Goal: Information Seeking & Learning: Learn about a topic

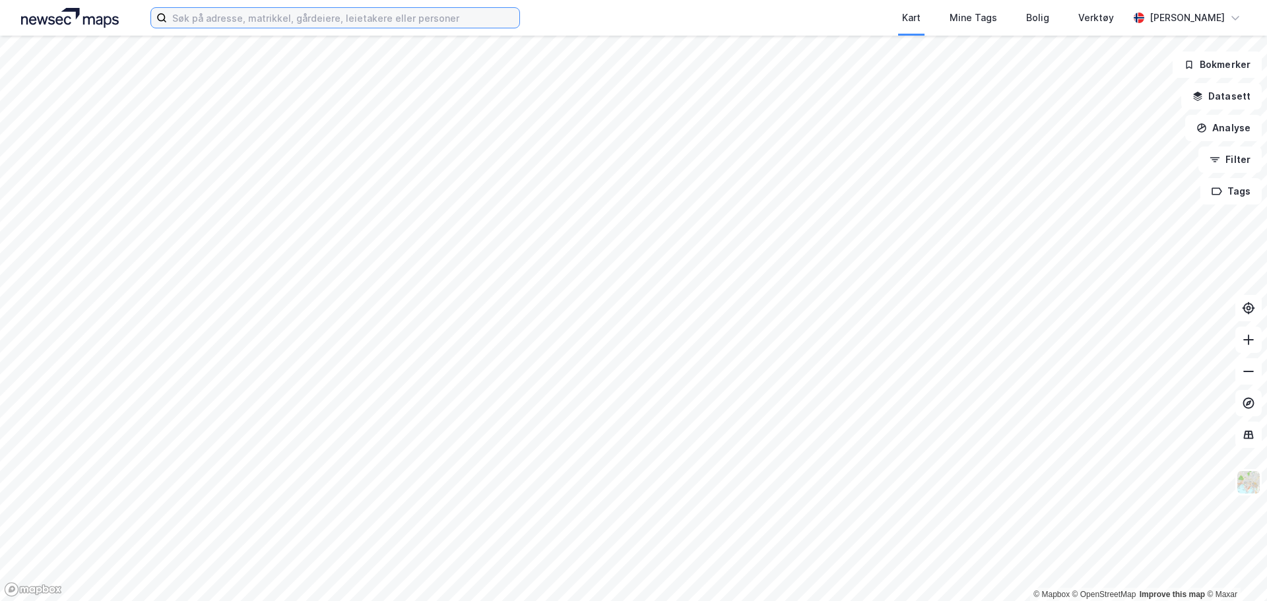
click at [251, 21] on input at bounding box center [343, 18] width 352 height 20
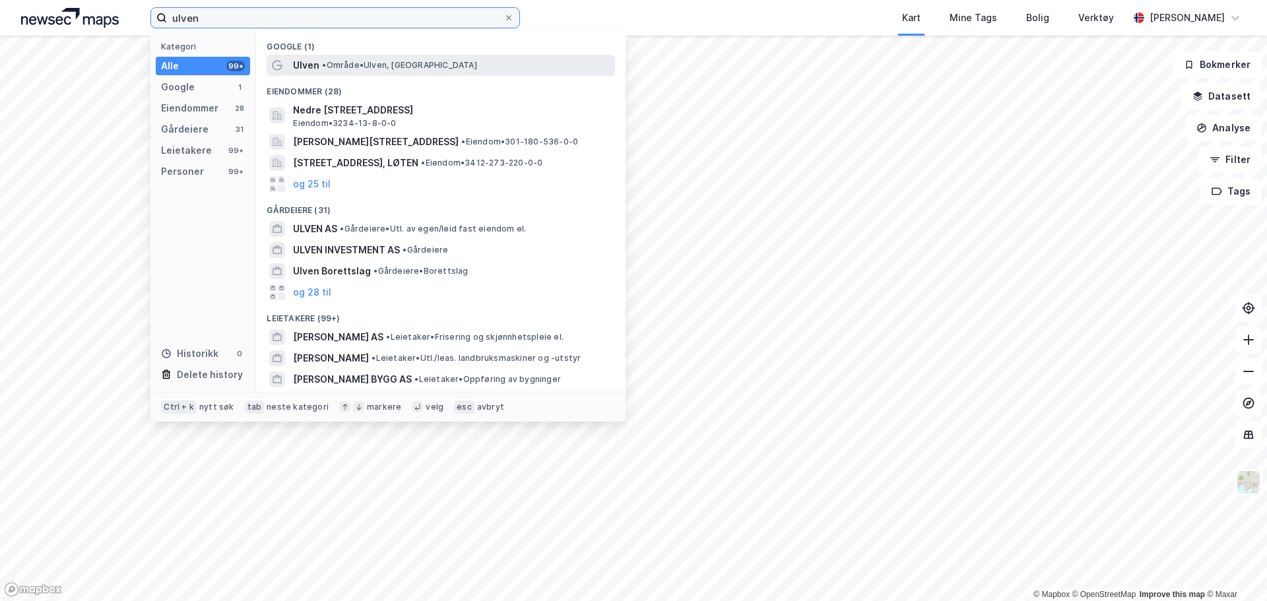
type input "ulven"
click at [333, 72] on div "Ulven • Område • [GEOGRAPHIC_DATA], [GEOGRAPHIC_DATA]" at bounding box center [452, 65] width 319 height 16
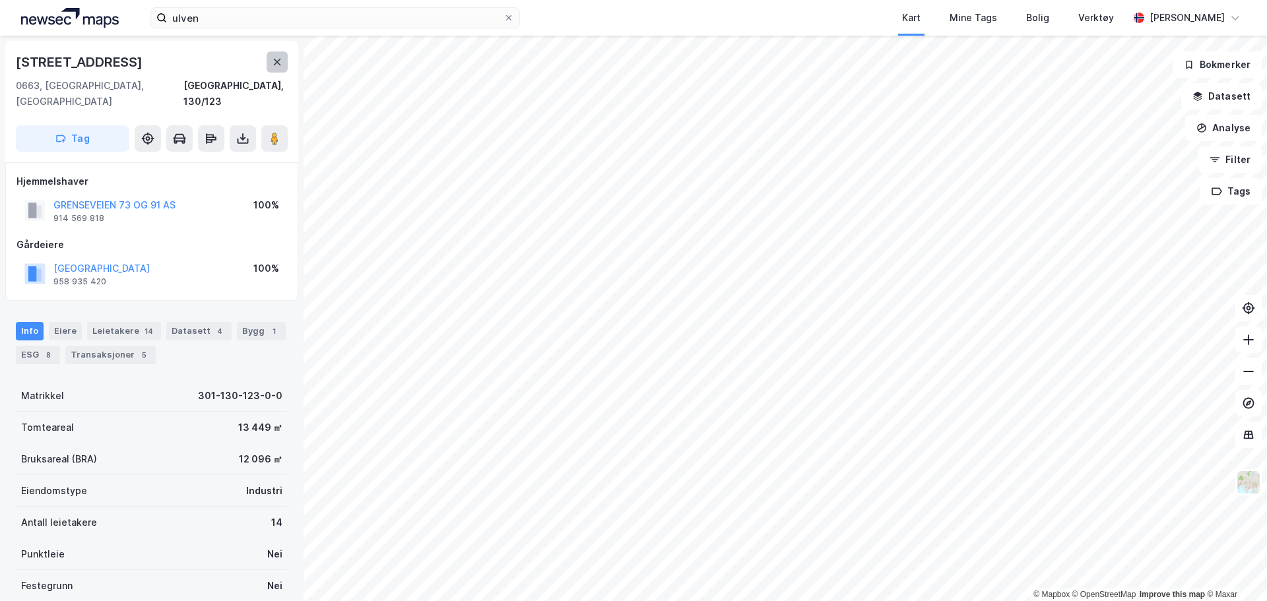
click at [275, 61] on icon at bounding box center [277, 62] width 7 height 7
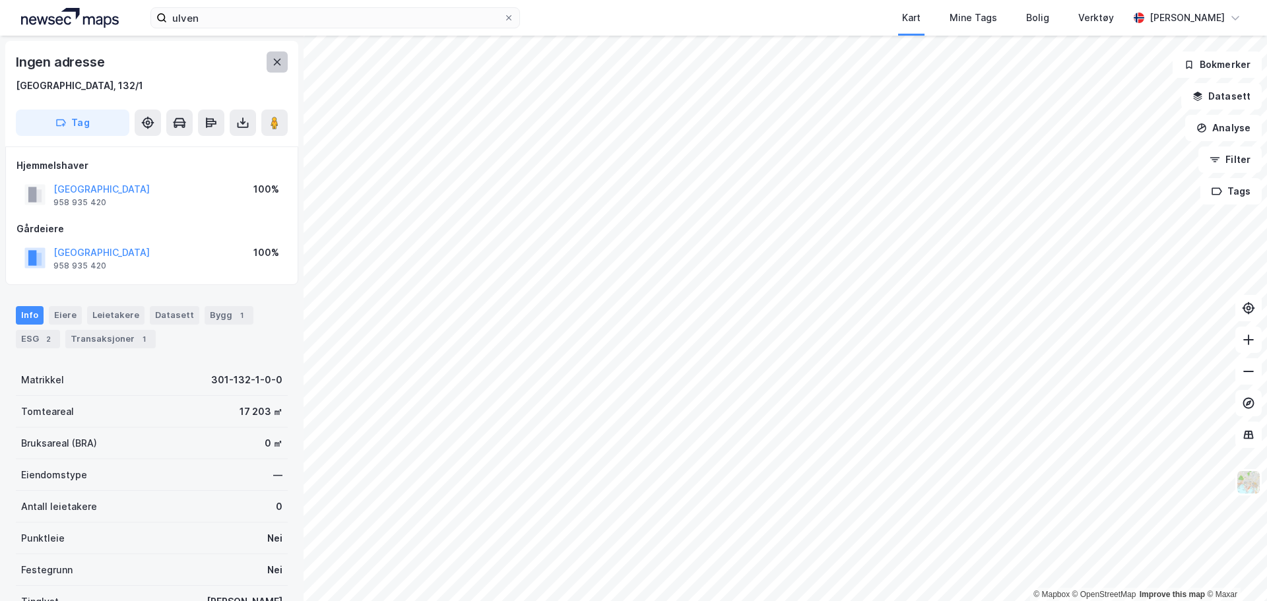
click at [274, 67] on button at bounding box center [277, 61] width 21 height 21
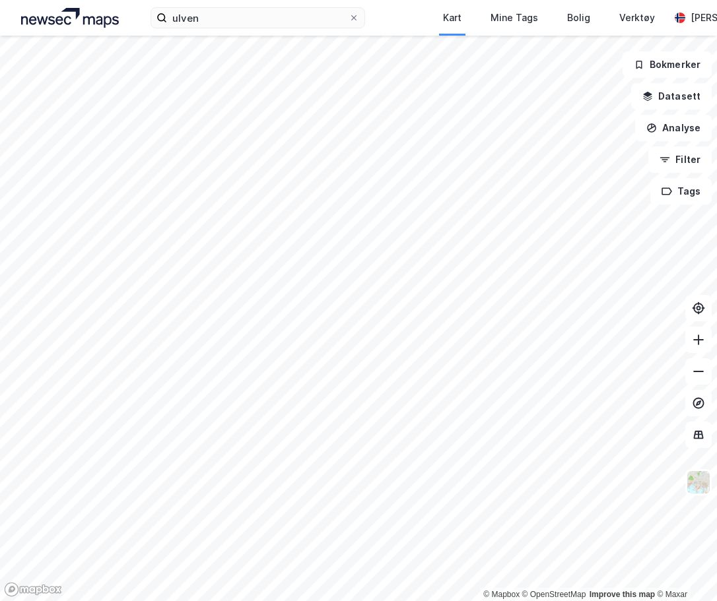
click at [16, 21] on div "ulven Kart Mine Tags Bolig Verktøy [PERSON_NAME] © Mapbox © OpenStreetMap Impro…" at bounding box center [358, 300] width 717 height 601
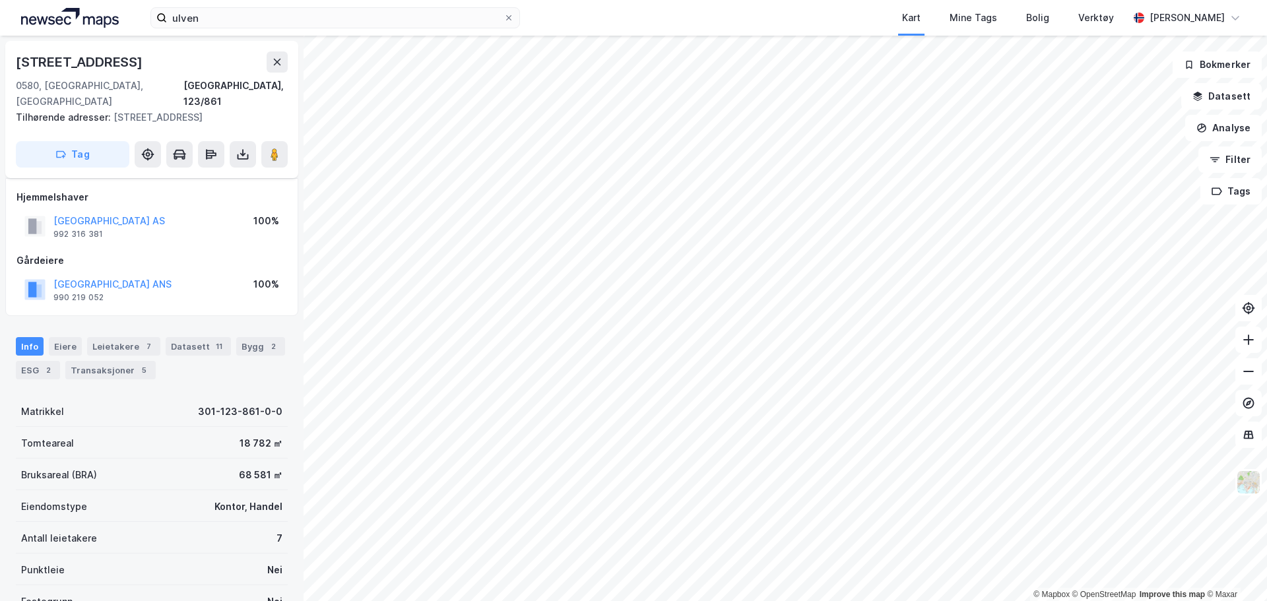
scroll to position [133, 0]
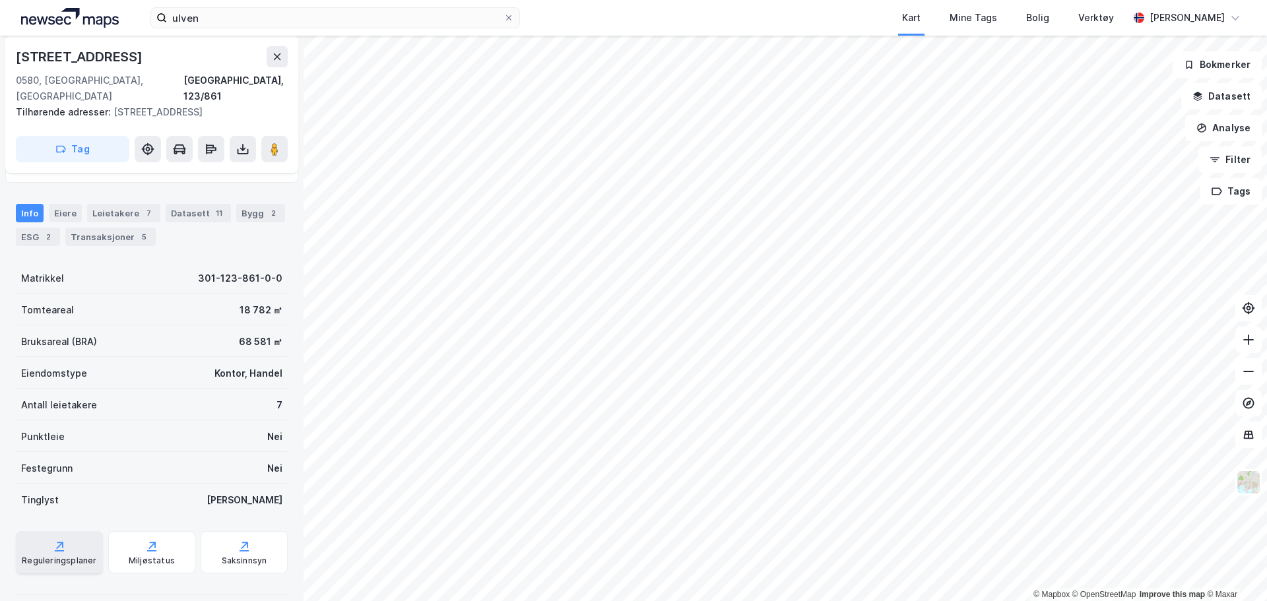
click at [74, 535] on div "Reguleringsplaner" at bounding box center [59, 552] width 87 height 42
